Goal: Information Seeking & Learning: Learn about a topic

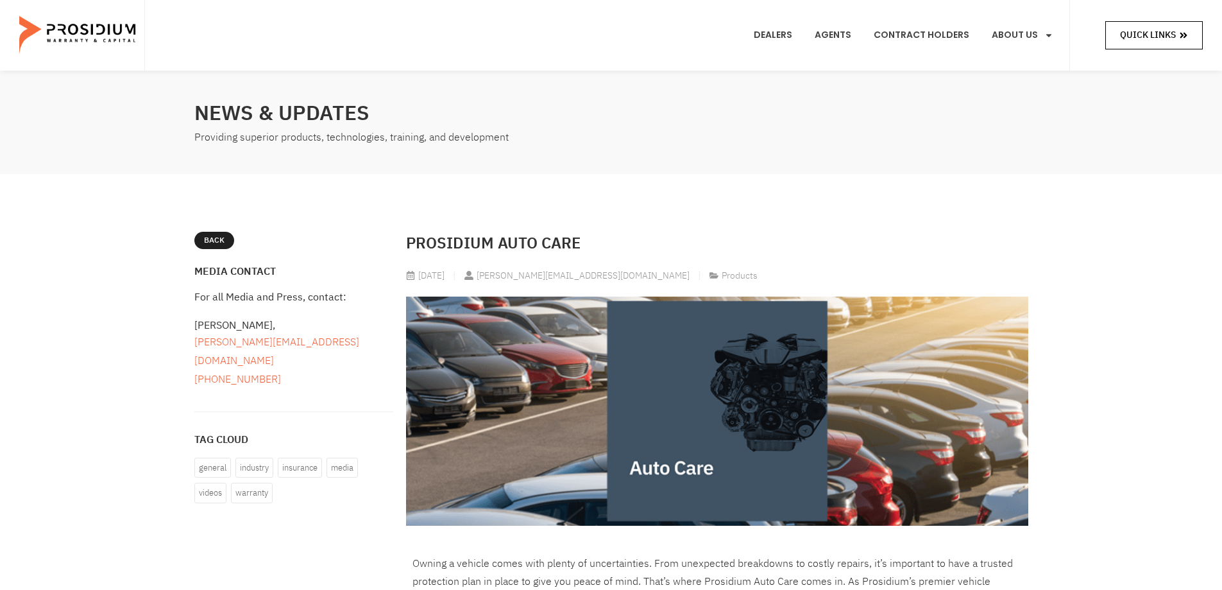
click at [1129, 33] on span "Quick Links" at bounding box center [1148, 35] width 56 height 16
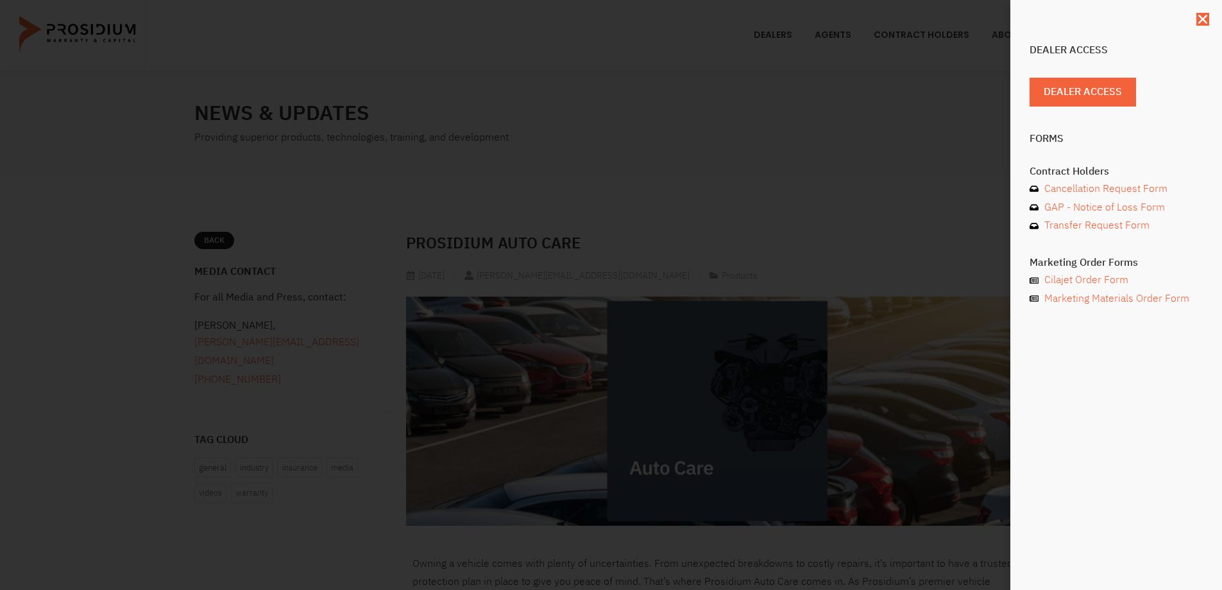
click at [1150, 355] on div "Dealer Access Dealer Access Forms Contract Holders Cancellation Request Form GA…" at bounding box center [1117, 295] width 212 height 590
click at [1202, 17] on icon "Close" at bounding box center [1203, 19] width 13 height 13
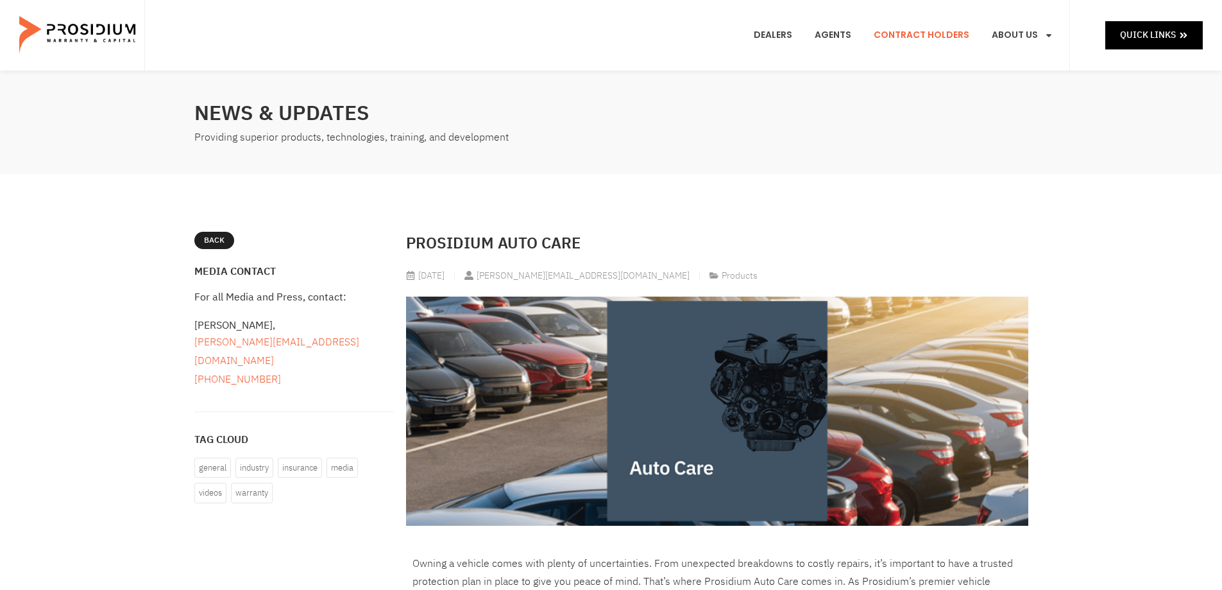
click at [898, 35] on link "Contract Holders" at bounding box center [921, 35] width 115 height 47
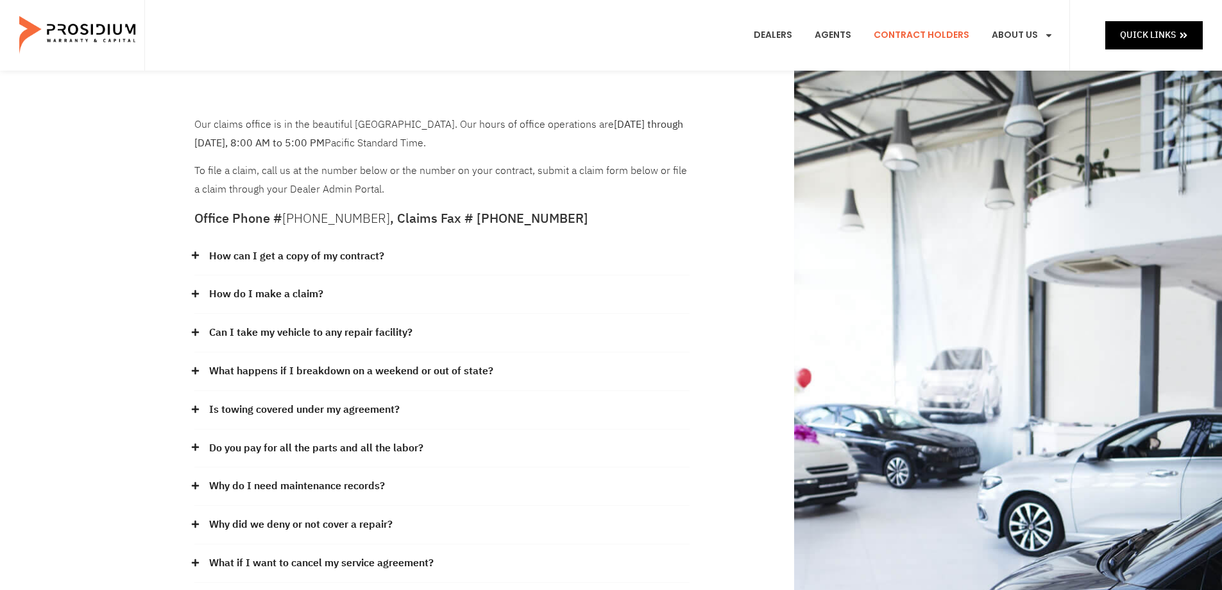
click at [94, 31] on img at bounding box center [78, 35] width 119 height 64
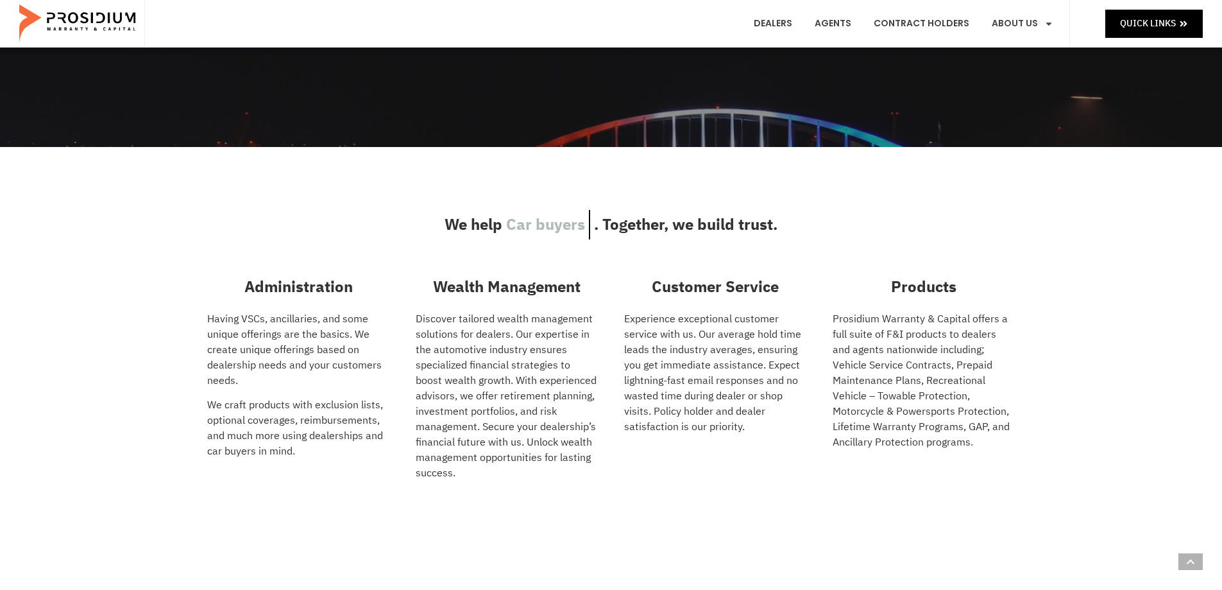
scroll to position [45, 0]
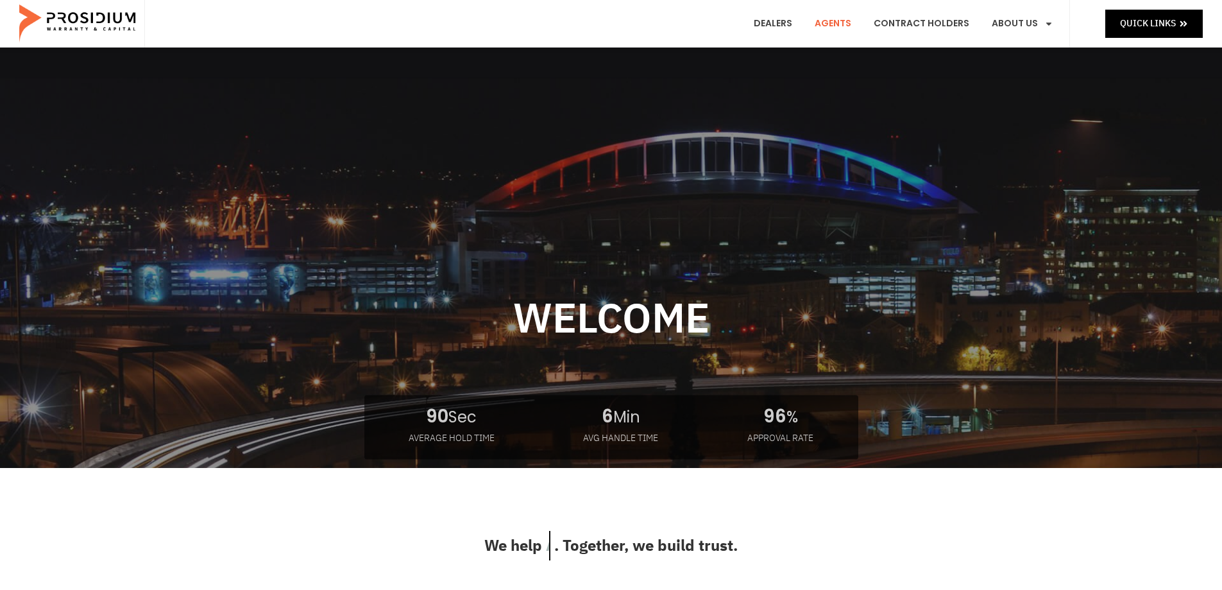
click at [850, 21] on link "Agents" at bounding box center [833, 23] width 56 height 47
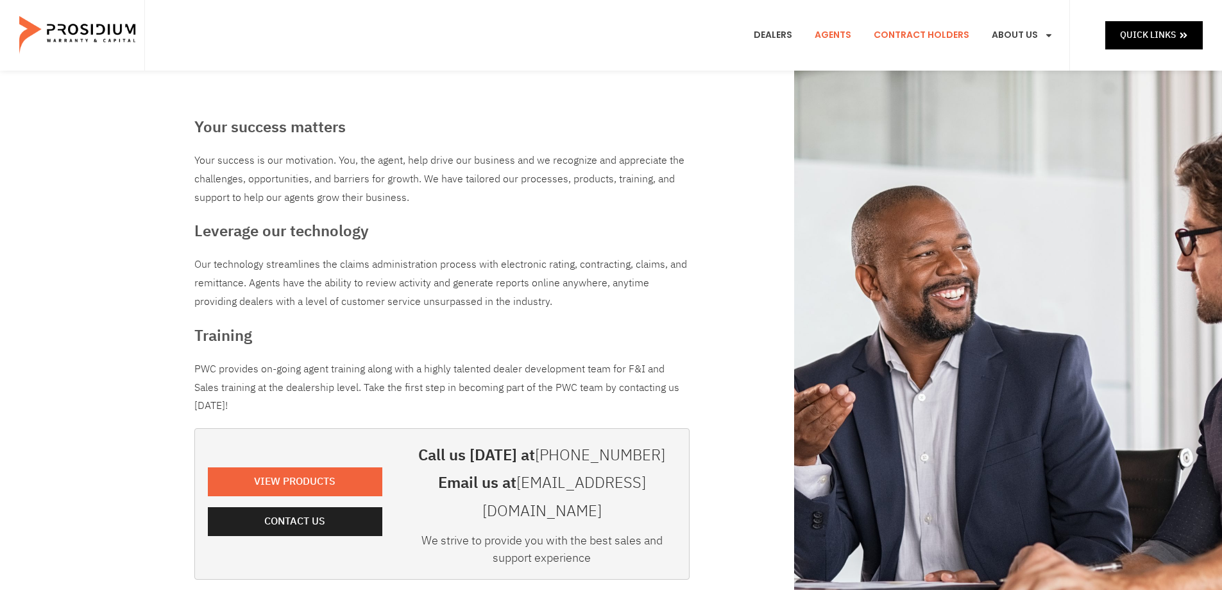
click at [886, 35] on link "Contract Holders" at bounding box center [921, 35] width 115 height 47
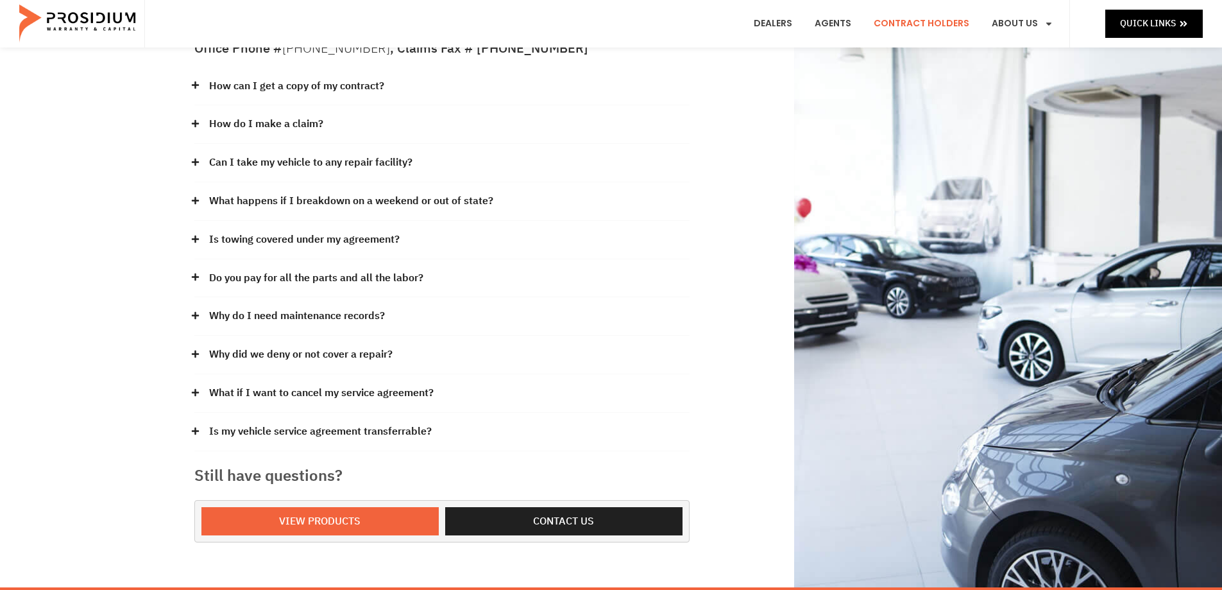
scroll to position [192, 0]
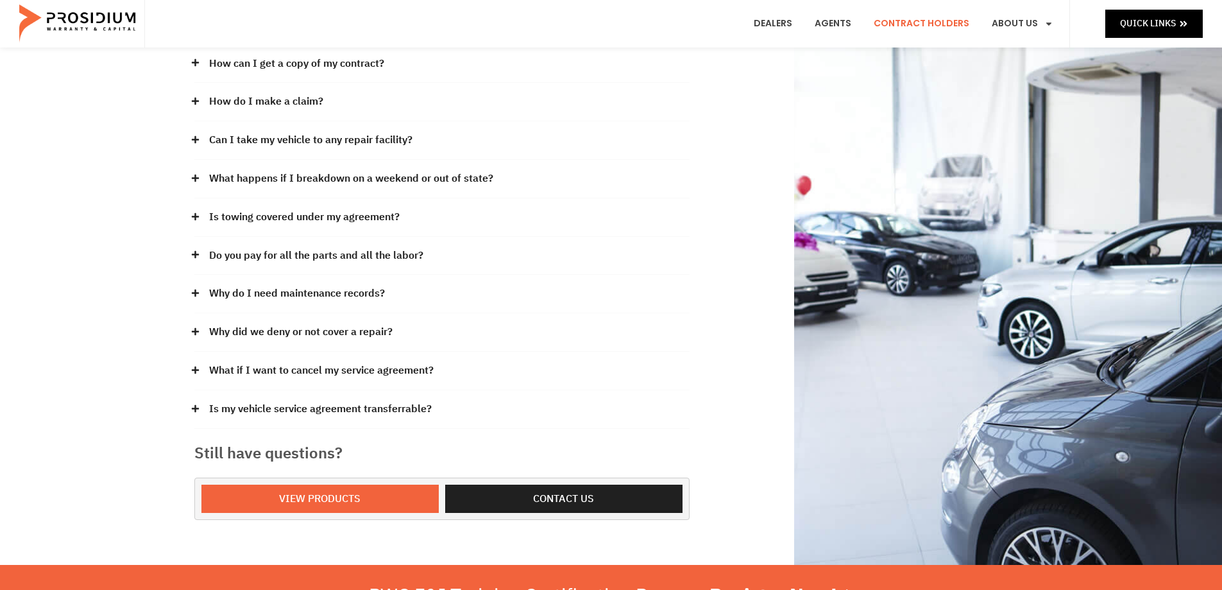
click at [347, 139] on link "Can I take my vehicle to any repair facility?" at bounding box center [310, 140] width 203 height 19
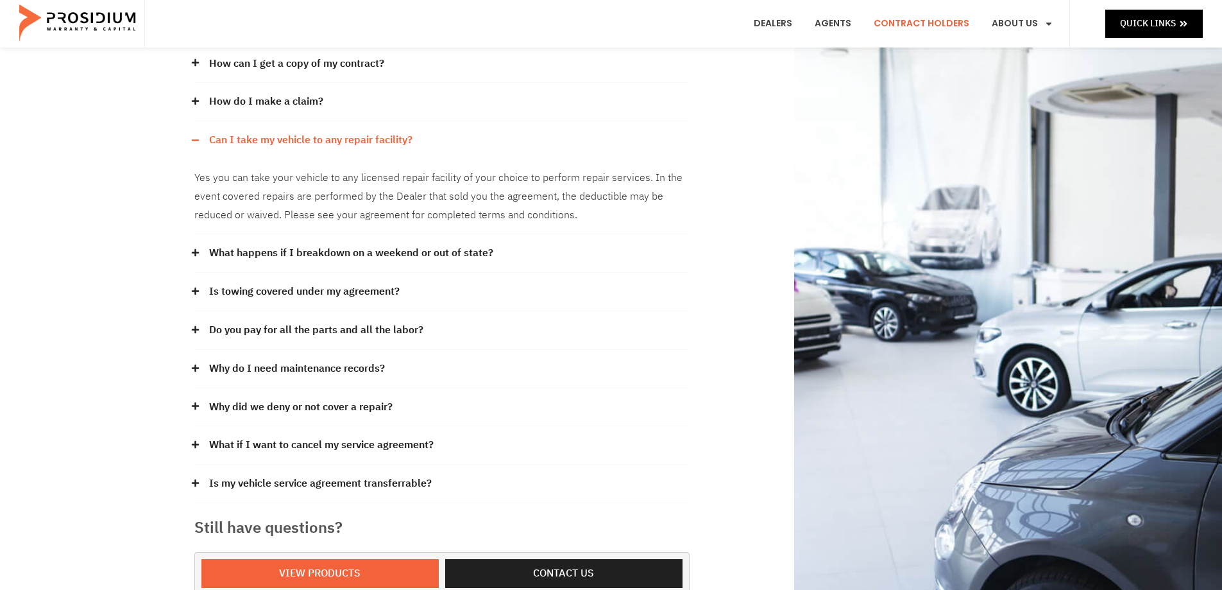
click at [349, 138] on link "Can I take my vehicle to any repair facility?" at bounding box center [310, 140] width 203 height 19
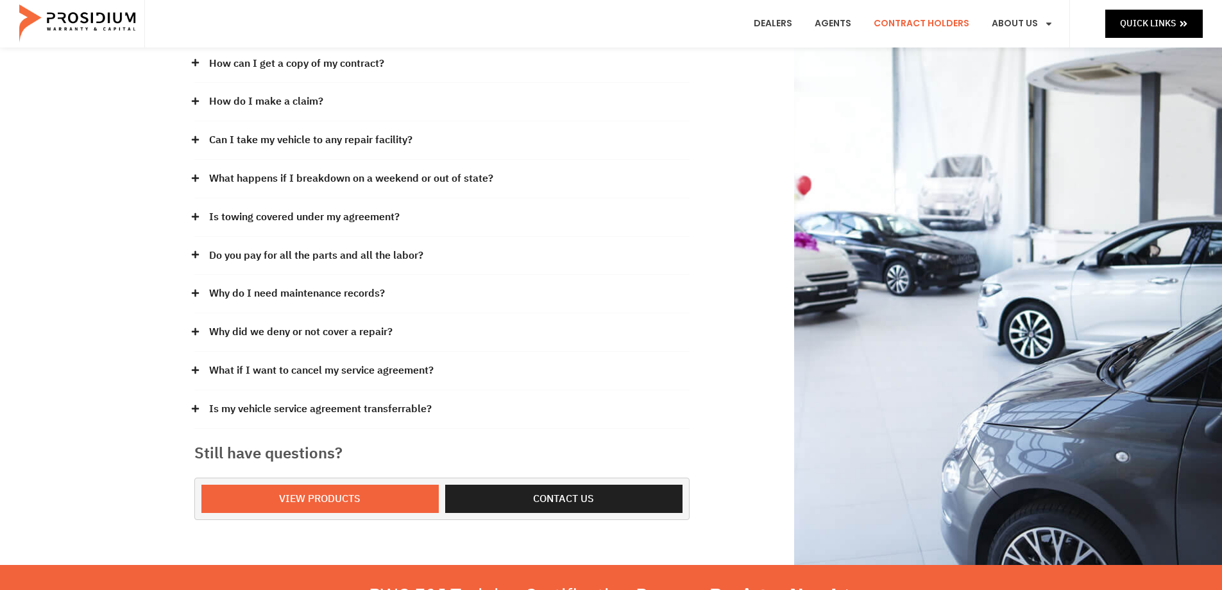
click at [349, 138] on link "Can I take my vehicle to any repair facility?" at bounding box center [310, 140] width 203 height 19
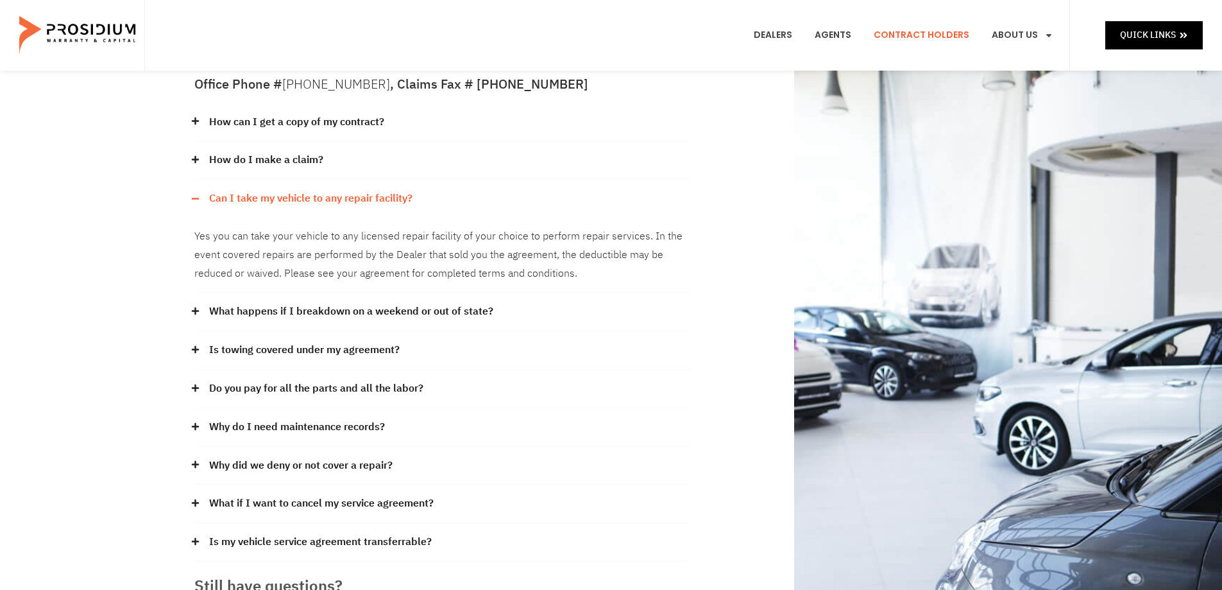
scroll to position [0, 0]
